Goal: Navigation & Orientation: Find specific page/section

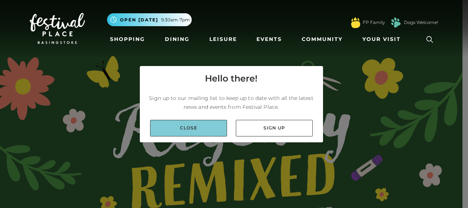
click at [215, 130] on link "Close" at bounding box center [188, 128] width 77 height 17
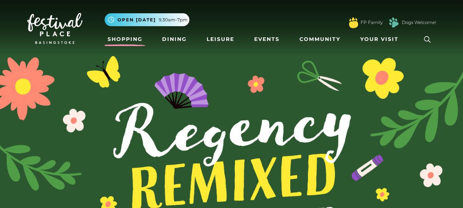
click at [126, 39] on link "Shopping" at bounding box center [125, 39] width 41 height 14
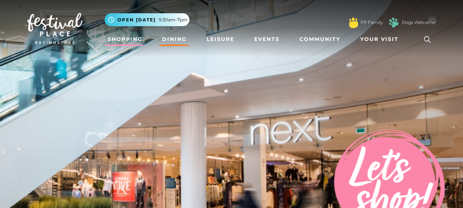
click at [177, 38] on link "Dining" at bounding box center [174, 39] width 31 height 14
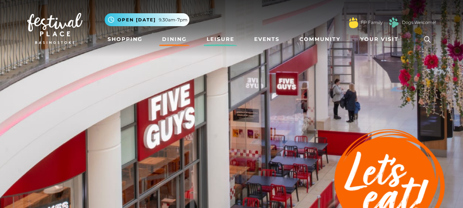
click at [215, 38] on link "Leisure" at bounding box center [221, 39] width 34 height 14
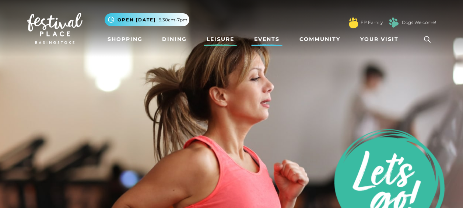
click at [272, 44] on link "Events" at bounding box center [266, 39] width 31 height 14
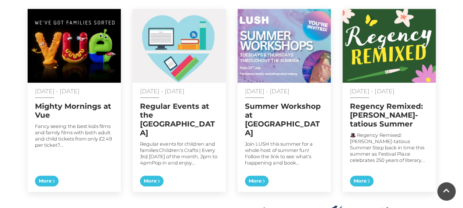
scroll to position [403, 0]
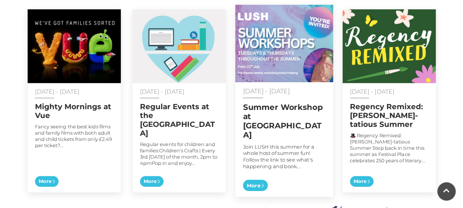
click at [266, 143] on p "Join LUSH this summer for a whole host of summer fun! Follow the link to see wh…" at bounding box center [284, 156] width 82 height 26
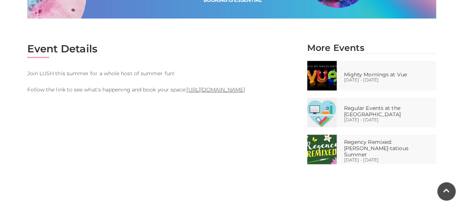
scroll to position [349, 0]
